Goal: Navigation & Orientation: Go to known website

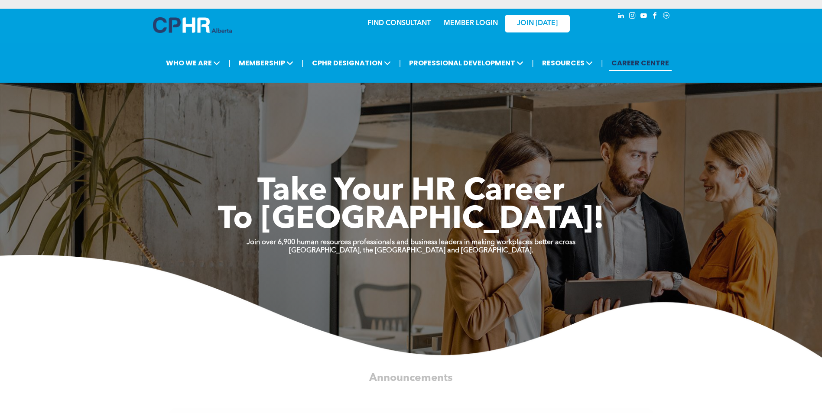
click at [486, 20] on link "MEMBER LOGIN" at bounding box center [470, 23] width 54 height 7
click at [487, 23] on link "MEMBER LOGIN" at bounding box center [470, 23] width 54 height 7
